Goal: Complete application form: Complete application form

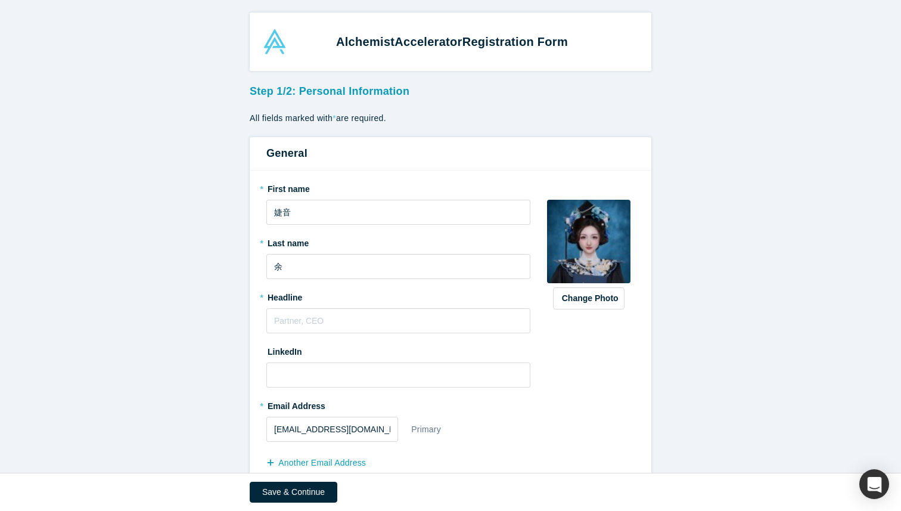
scroll to position [88, 0]
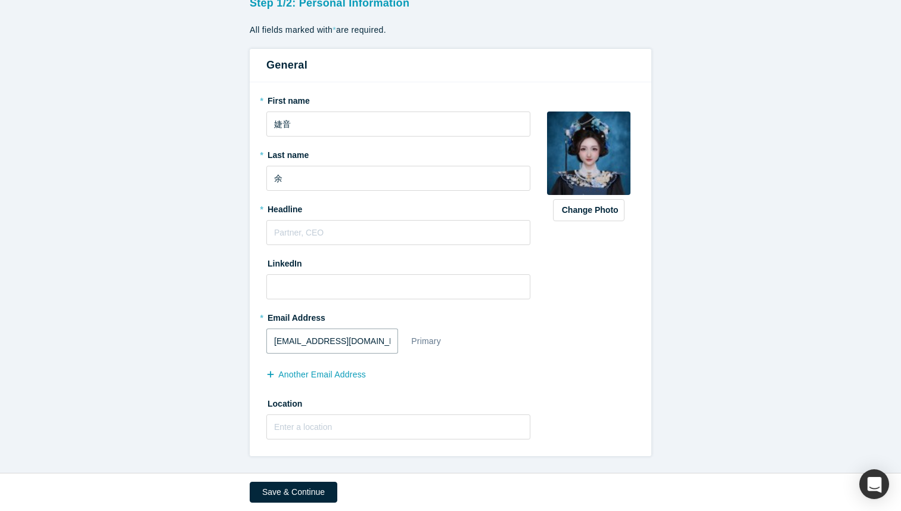
drag, startPoint x: 374, startPoint y: 339, endPoint x: 151, endPoint y: 336, distance: 223.5
click at [151, 337] on form "Step 1/2: Personal Information All fields marked with * are required. General *…" at bounding box center [450, 223] width 901 height 465
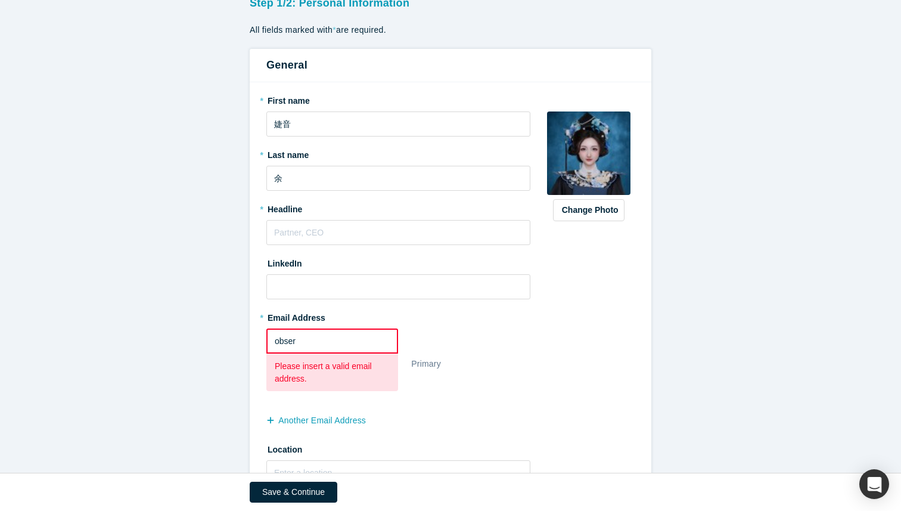
type input "[EMAIL_ADDRESS][DOMAIN_NAME]"
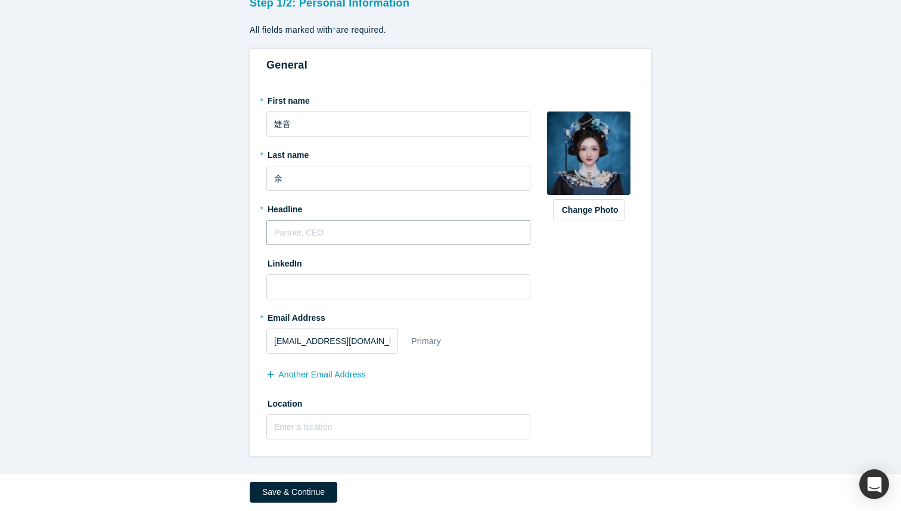
click at [309, 245] on div "* First name [PERSON_NAME] * Last name 余 * Headline LinkedIn * Email Address [E…" at bounding box center [404, 269] width 277 height 357
click at [309, 230] on input "text" at bounding box center [398, 232] width 264 height 25
type input "CEO"
click at [309, 287] on input at bounding box center [398, 286] width 264 height 25
drag, startPoint x: 308, startPoint y: 117, endPoint x: 194, endPoint y: 122, distance: 113.4
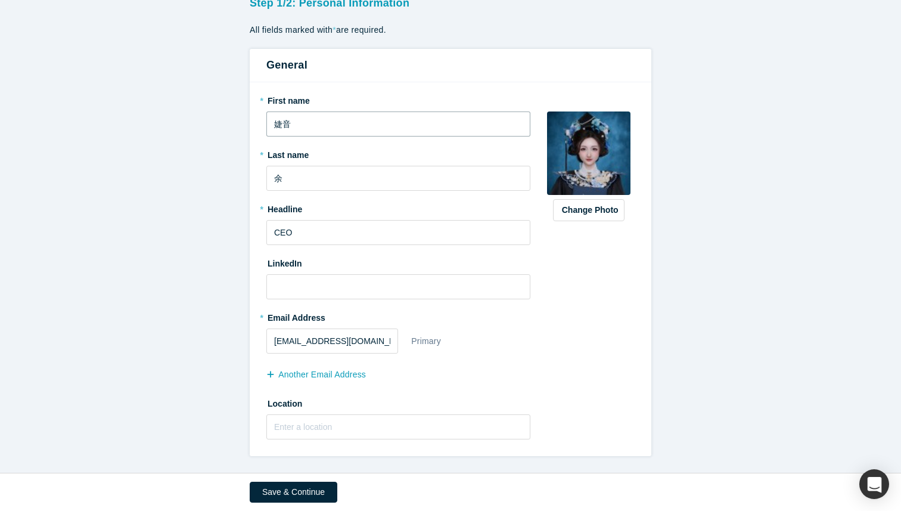
click at [201, 122] on form "Step 1/2: Personal Information All fields marked with * are required. General *…" at bounding box center [450, 223] width 901 height 465
drag, startPoint x: 294, startPoint y: 123, endPoint x: 180, endPoint y: 123, distance: 113.8
click at [192, 123] on form "Step 1/2: Personal Information All fields marked with * are required. General *…" at bounding box center [450, 223] width 901 height 465
type input "[PERSON_NAME]"
drag, startPoint x: 300, startPoint y: 174, endPoint x: 112, endPoint y: 179, distance: 188.4
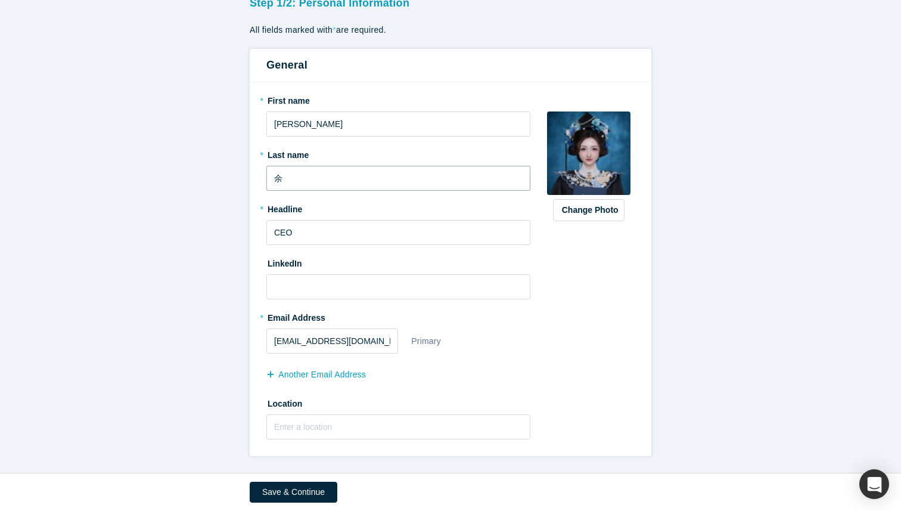
click at [112, 179] on form "Step 1/2: Personal Information All fields marked with * are required. General *…" at bounding box center [450, 223] width 901 height 465
type input "Yu"
click at [332, 282] on input at bounding box center [398, 286] width 264 height 25
paste input "[URL][DOMAIN_NAME][PERSON_NAME]"
type input "[URL][DOMAIN_NAME][PERSON_NAME]"
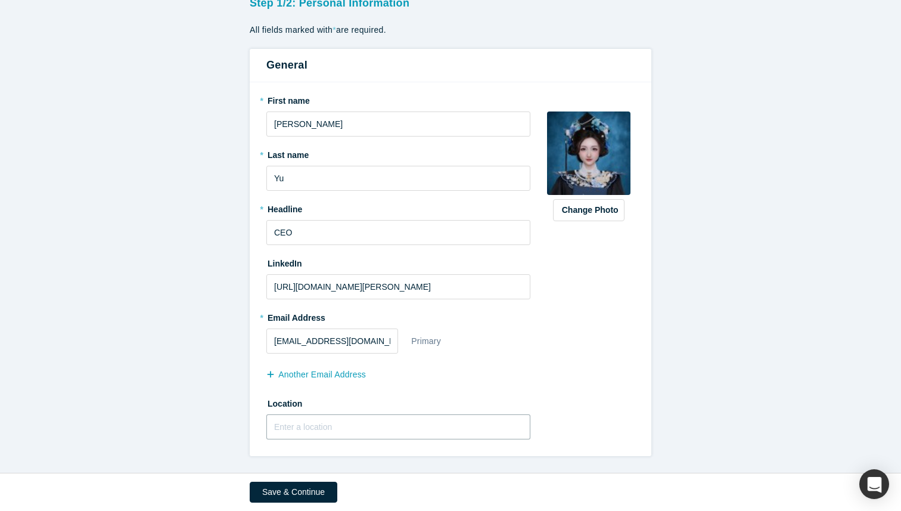
click at [309, 420] on input "text" at bounding box center [398, 426] width 264 height 25
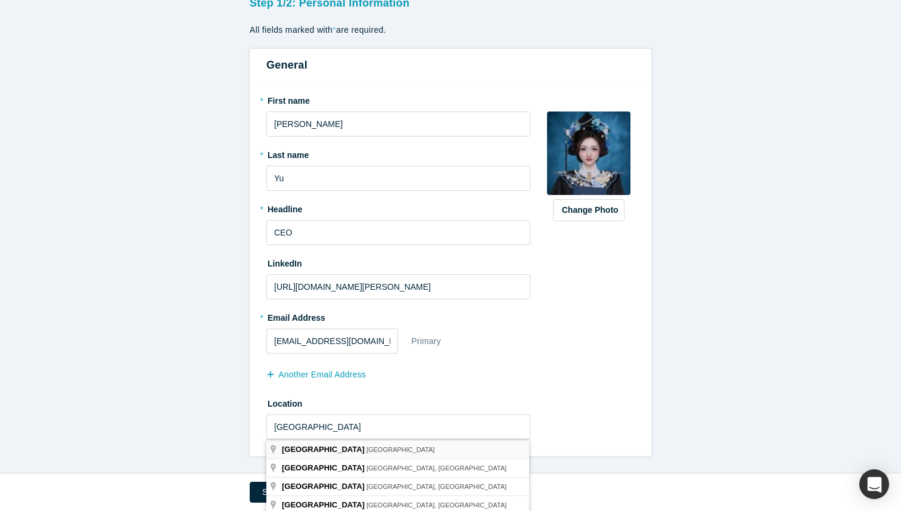
type input "[GEOGRAPHIC_DATA], [GEOGRAPHIC_DATA]"
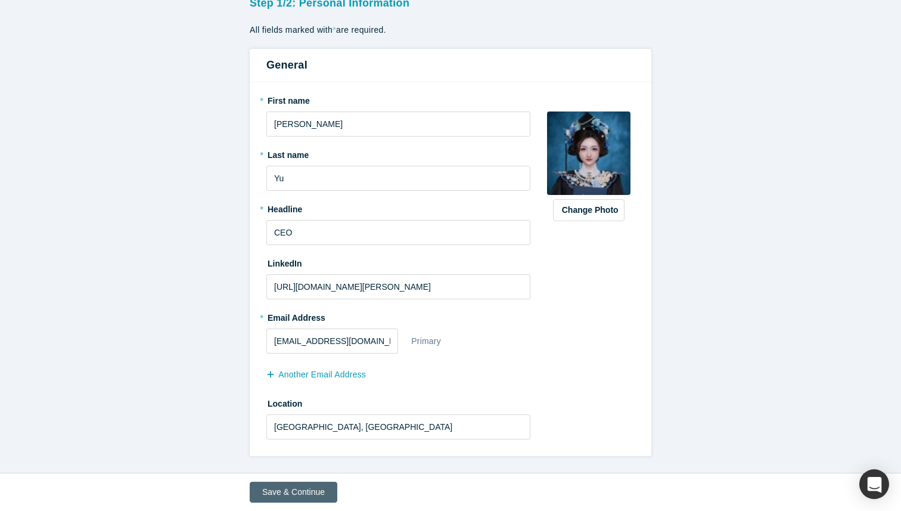
click at [315, 489] on button "Save & Continue" at bounding box center [294, 492] width 88 height 21
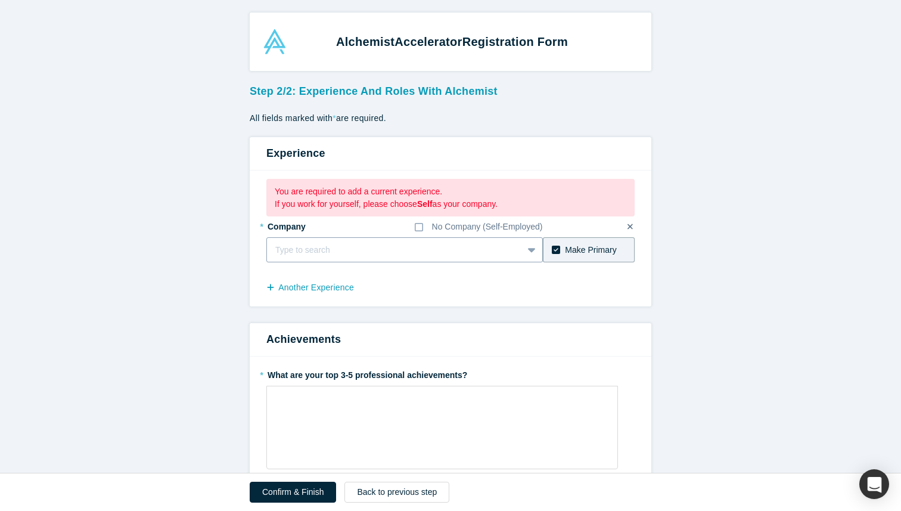
click at [426, 250] on div at bounding box center [394, 250] width 239 height 15
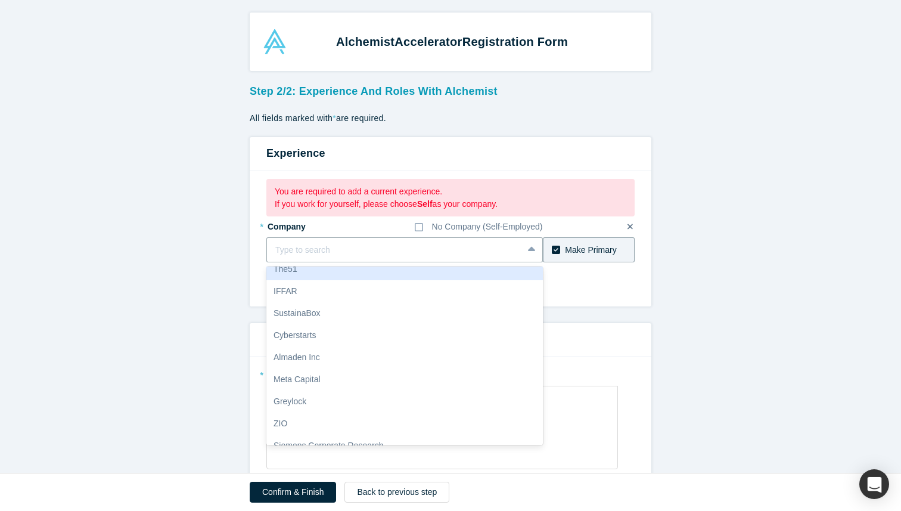
scroll to position [280, 0]
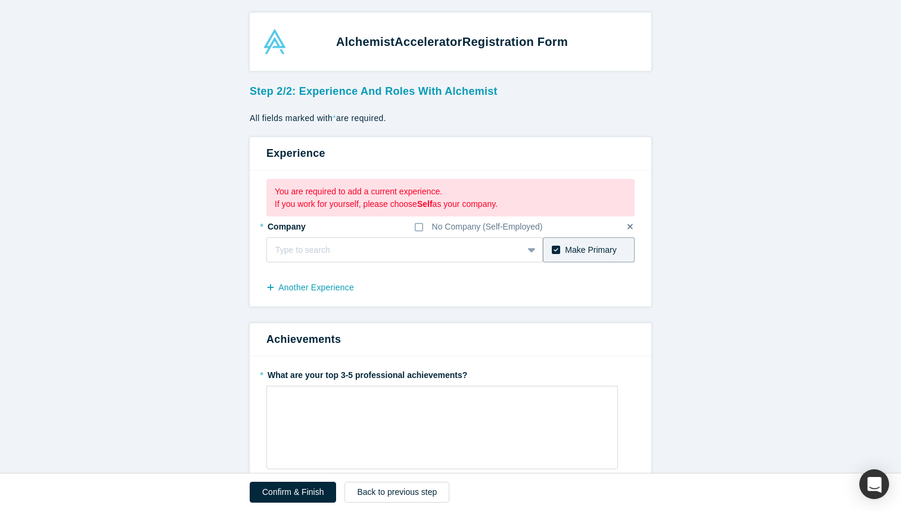
click at [672, 273] on form "Step 2/2: Experience and Roles with Alchemist All fields marked with * are requ…" at bounding box center [450, 457] width 901 height 757
click at [500, 228] on div "No Company (Self-Employed)" at bounding box center [487, 227] width 111 height 13
click at [0, 0] on input "No Company (Self-Employed)" at bounding box center [0, 0] width 0 height 0
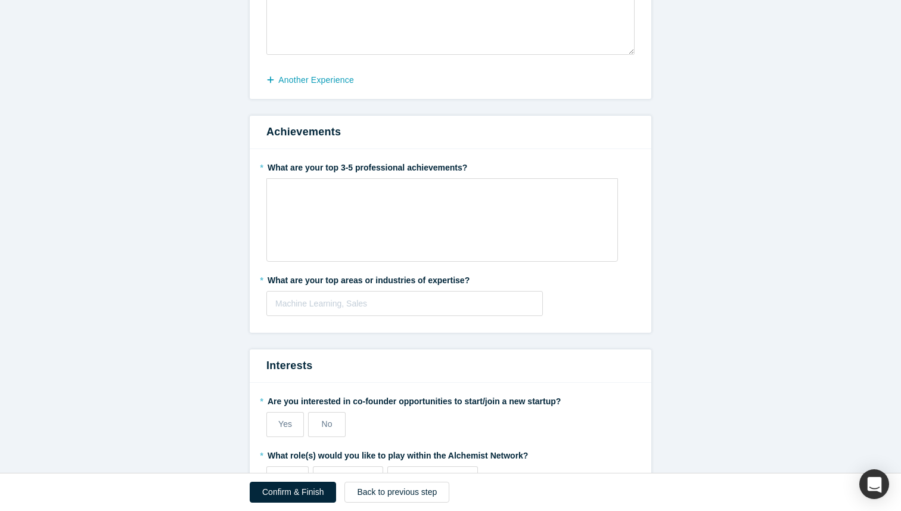
scroll to position [539, 0]
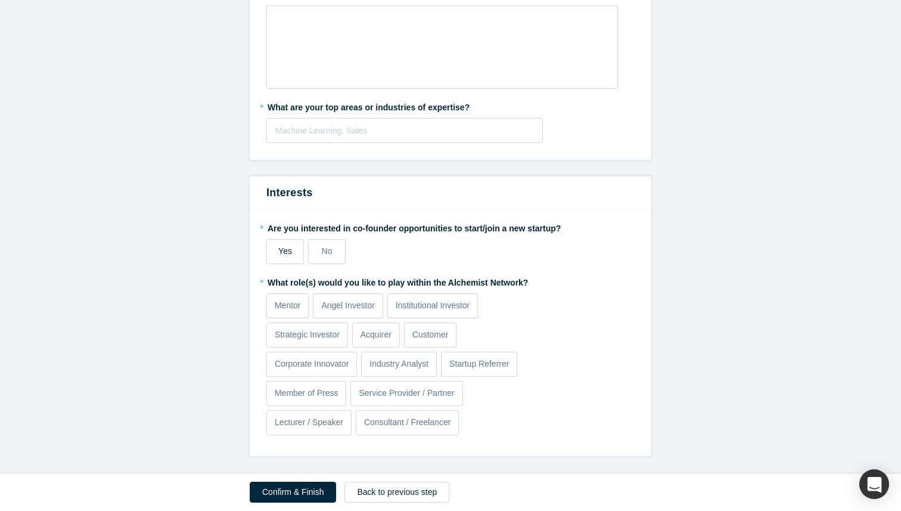
click at [287, 255] on span "Yes" at bounding box center [285, 251] width 14 height 10
click at [0, 0] on input "Yes" at bounding box center [0, 0] width 0 height 0
click at [336, 250] on label "No" at bounding box center [327, 251] width 38 height 25
click at [0, 0] on input "No" at bounding box center [0, 0] width 0 height 0
